Goal: Information Seeking & Learning: Understand process/instructions

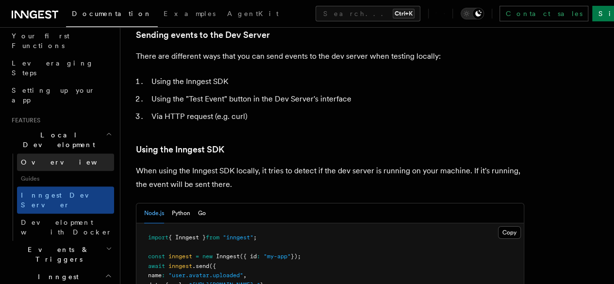
scroll to position [146, 0]
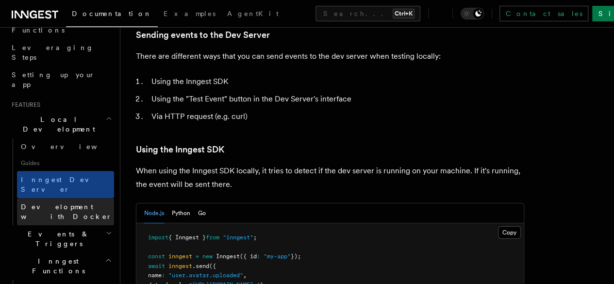
click at [80, 203] on span "Development with Docker" at bounding box center [66, 211] width 91 height 17
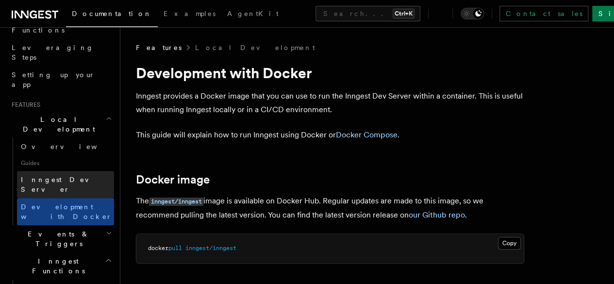
click at [81, 171] on link "Inngest Dev Server" at bounding box center [65, 184] width 97 height 27
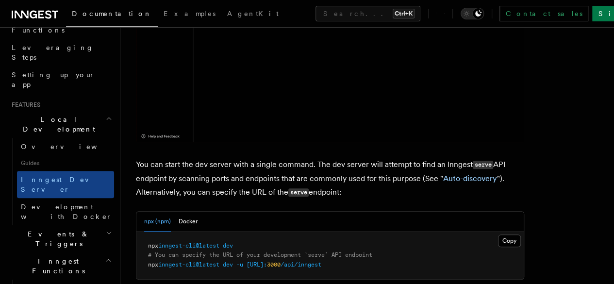
scroll to position [340, 0]
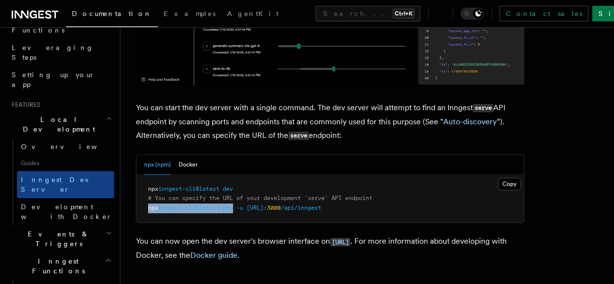
drag, startPoint x: 238, startPoint y: 184, endPoint x: 131, endPoint y: 184, distance: 107.3
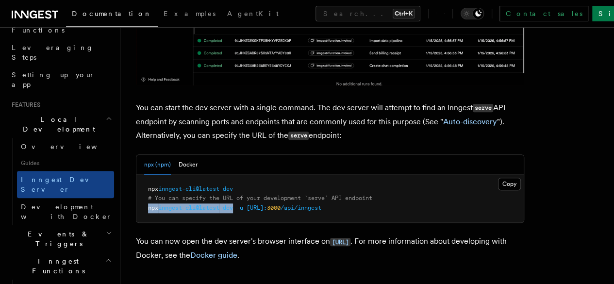
copy span "npx inngest-cli@latest dev"
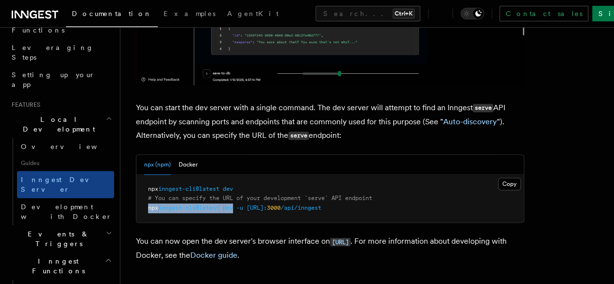
copy span "npx inngest-cli@latest dev"
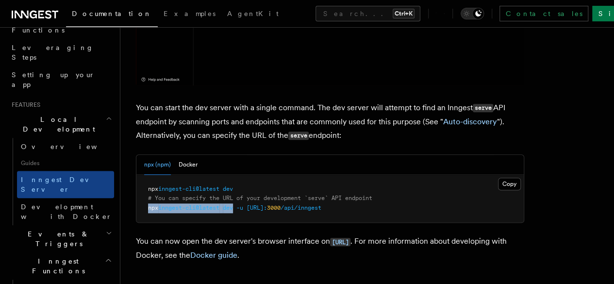
click at [293, 189] on pre "npx inngest-cli@latest dev # You can specify the URL of your development `serve…" at bounding box center [329, 199] width 387 height 48
click at [267, 204] on span "[URL]:" at bounding box center [257, 207] width 20 height 7
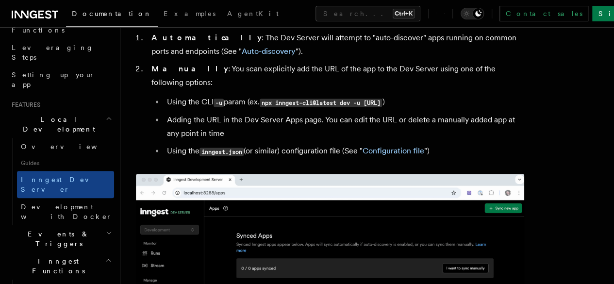
scroll to position [680, 0]
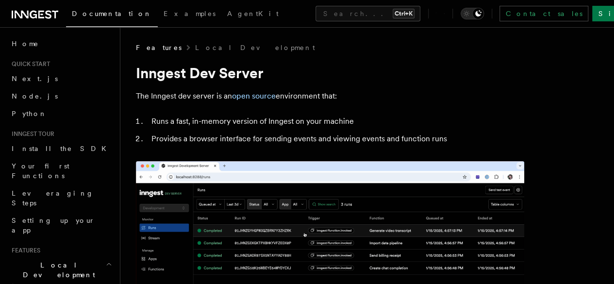
click at [0, 0] on span "Connecting apps to the Dev Server" at bounding box center [0, 0] width 0 height 0
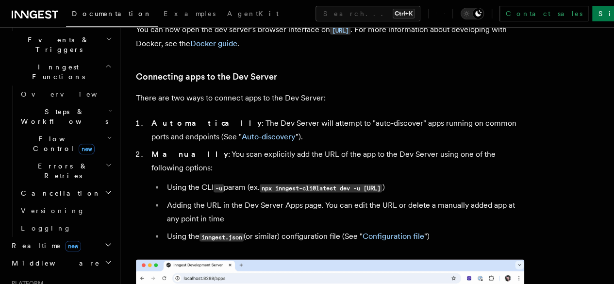
scroll to position [97, 0]
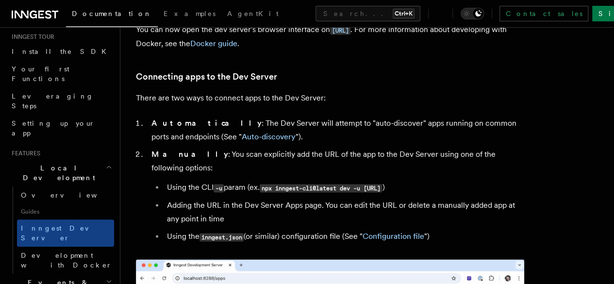
click at [0, 0] on span "Testing functions" at bounding box center [0, 0] width 0 height 0
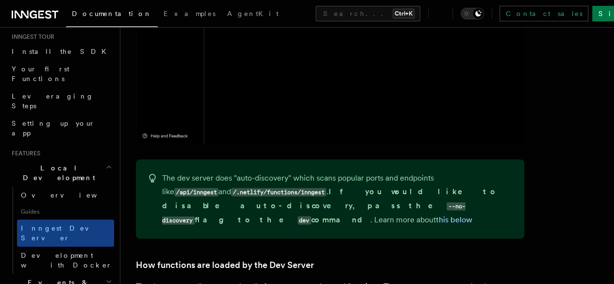
scroll to position [40, 0]
